Goal: Task Accomplishment & Management: Use online tool/utility

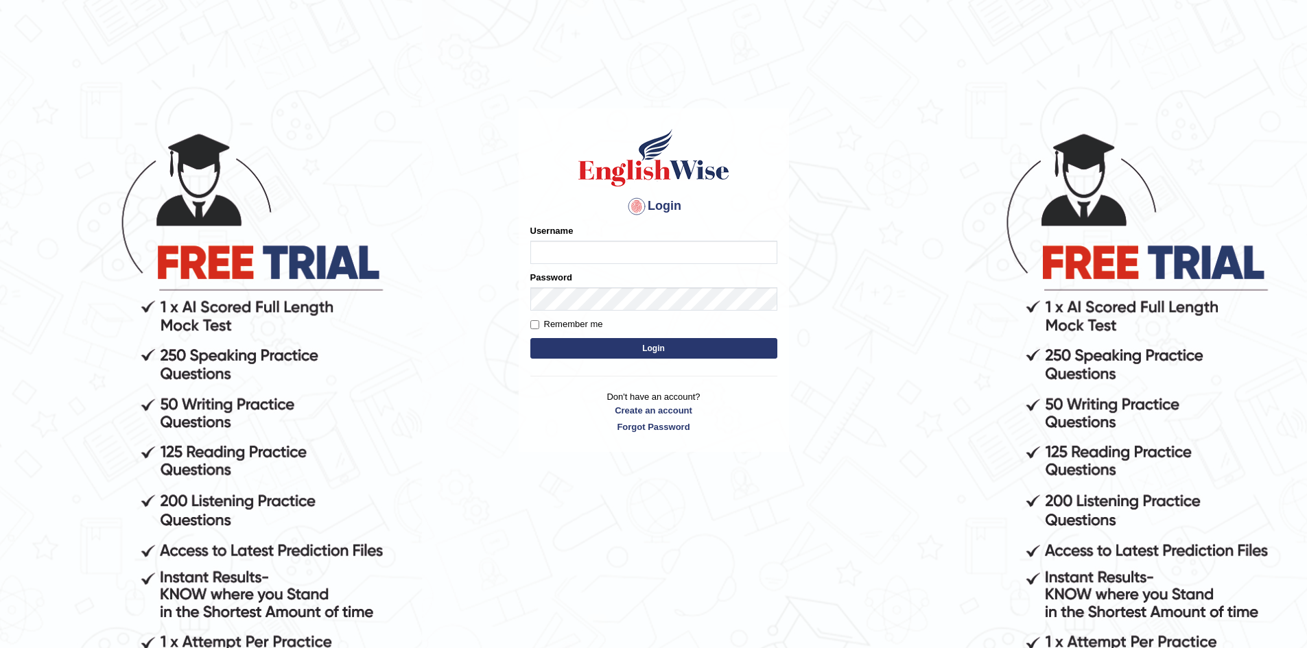
type input "zafarpg3200973"
drag, startPoint x: 607, startPoint y: 255, endPoint x: 516, endPoint y: 242, distance: 92.1
click at [517, 242] on main "Login Please fix the following errors: Username zafarpg3200973 Password Remembe…" at bounding box center [654, 259] width 274 height 389
click at [556, 344] on button "Login" at bounding box center [653, 348] width 247 height 21
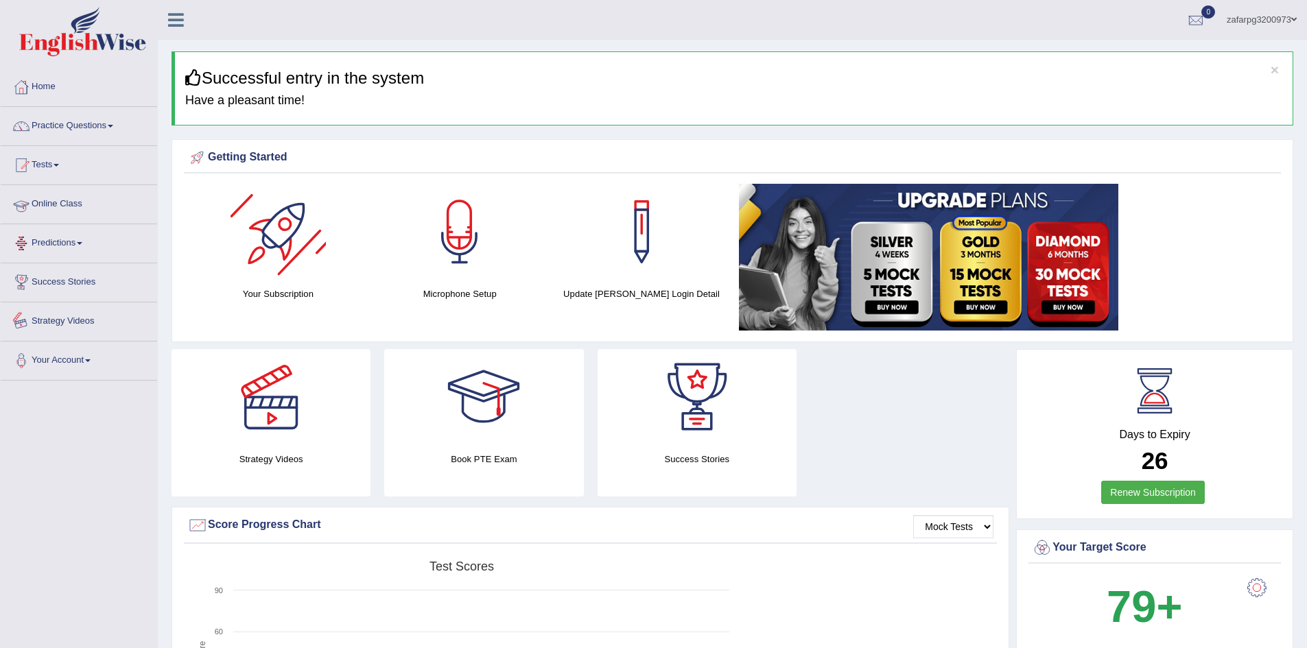
click at [77, 211] on link "Online Class" at bounding box center [79, 202] width 156 height 34
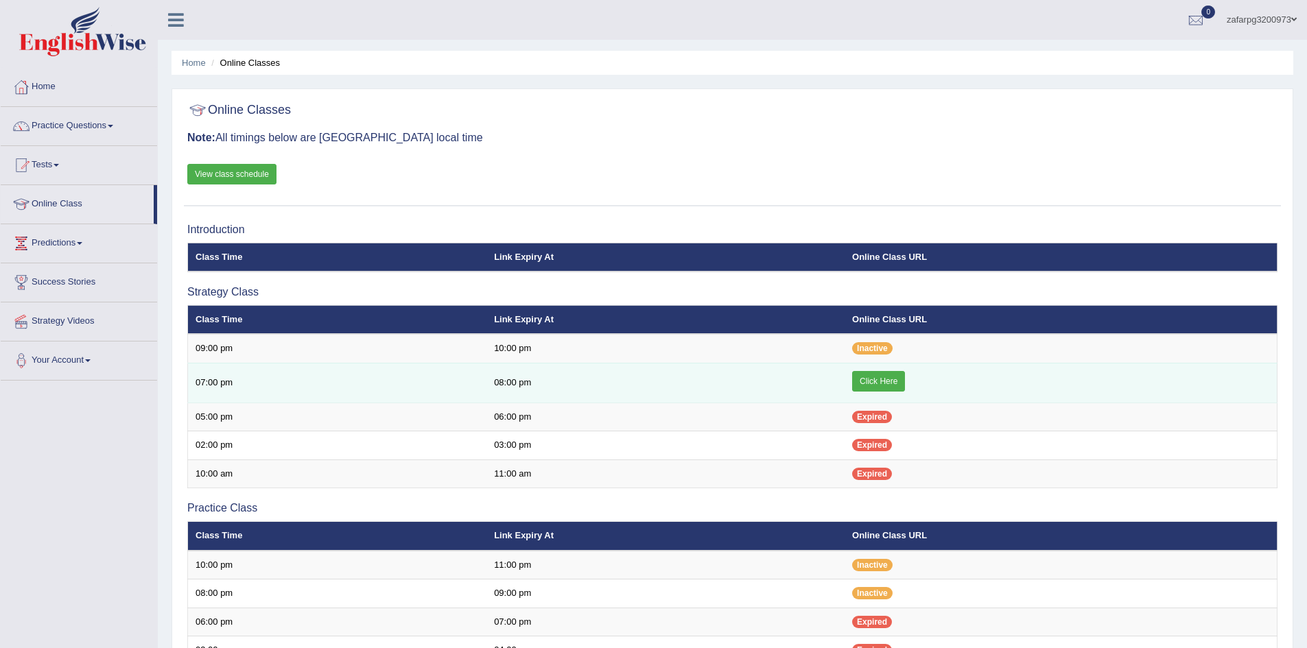
scroll to position [69, 0]
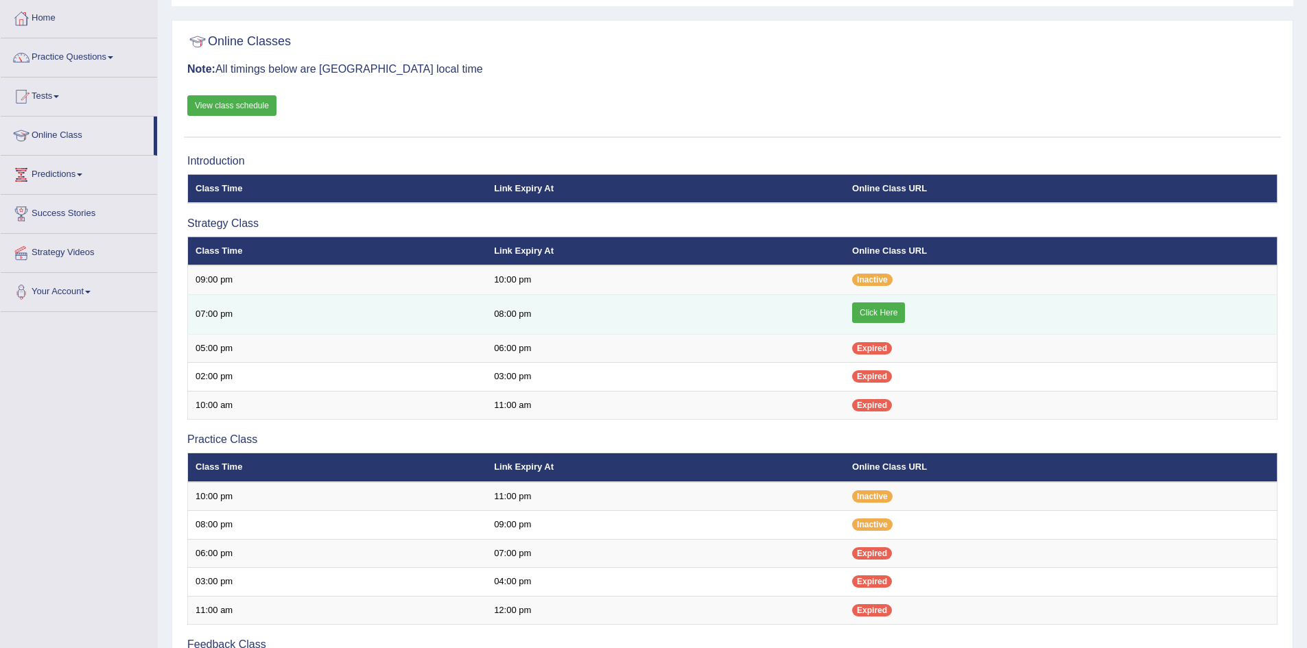
click at [873, 316] on link "Click Here" at bounding box center [878, 313] width 53 height 21
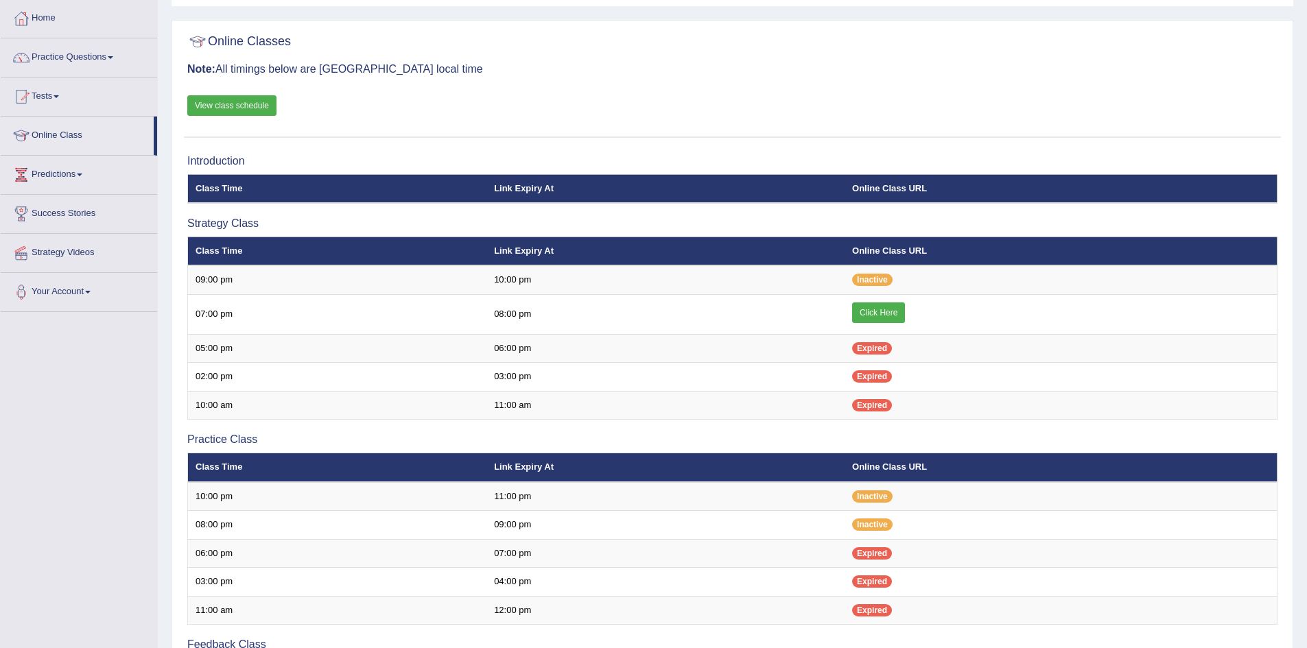
scroll to position [69, 0]
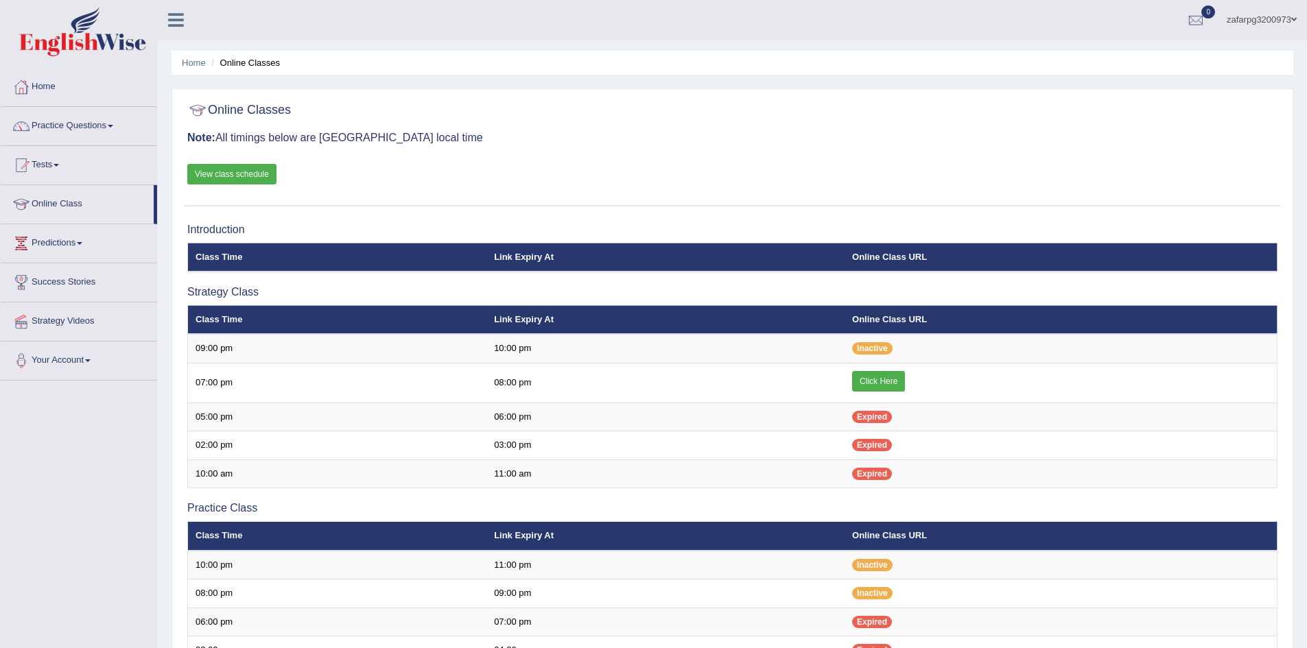
click at [1282, 20] on link "zafarpg3200973" at bounding box center [1262, 18] width 91 height 36
click at [1199, 194] on link "Log out" at bounding box center [1232, 192] width 148 height 32
